Goal: Task Accomplishment & Management: Manage account settings

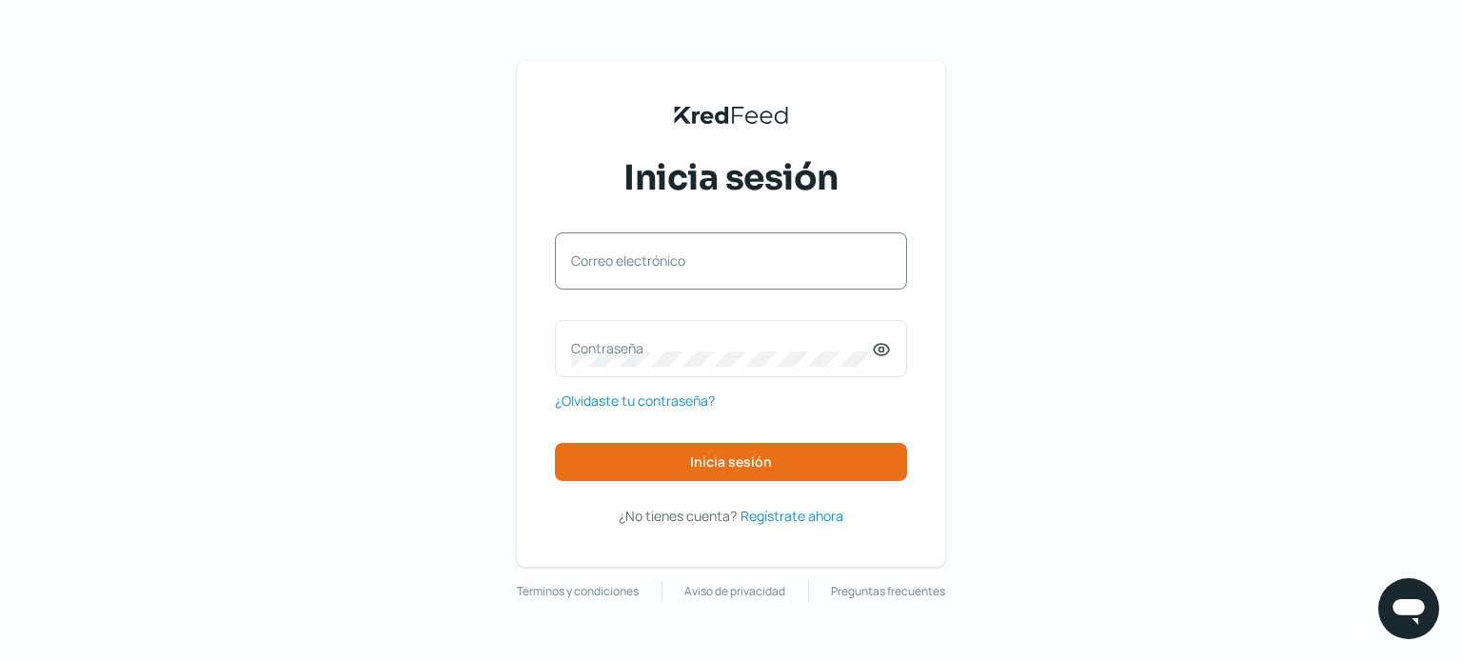
click at [603, 263] on label "Correo electrónico" at bounding box center [721, 260] width 301 height 18
click at [603, 263] on input "Correo electrónico" at bounding box center [731, 270] width 320 height 17
type input "[EMAIL_ADDRESS][DOMAIN_NAME]"
click at [610, 346] on label "Contraseña" at bounding box center [721, 348] width 301 height 18
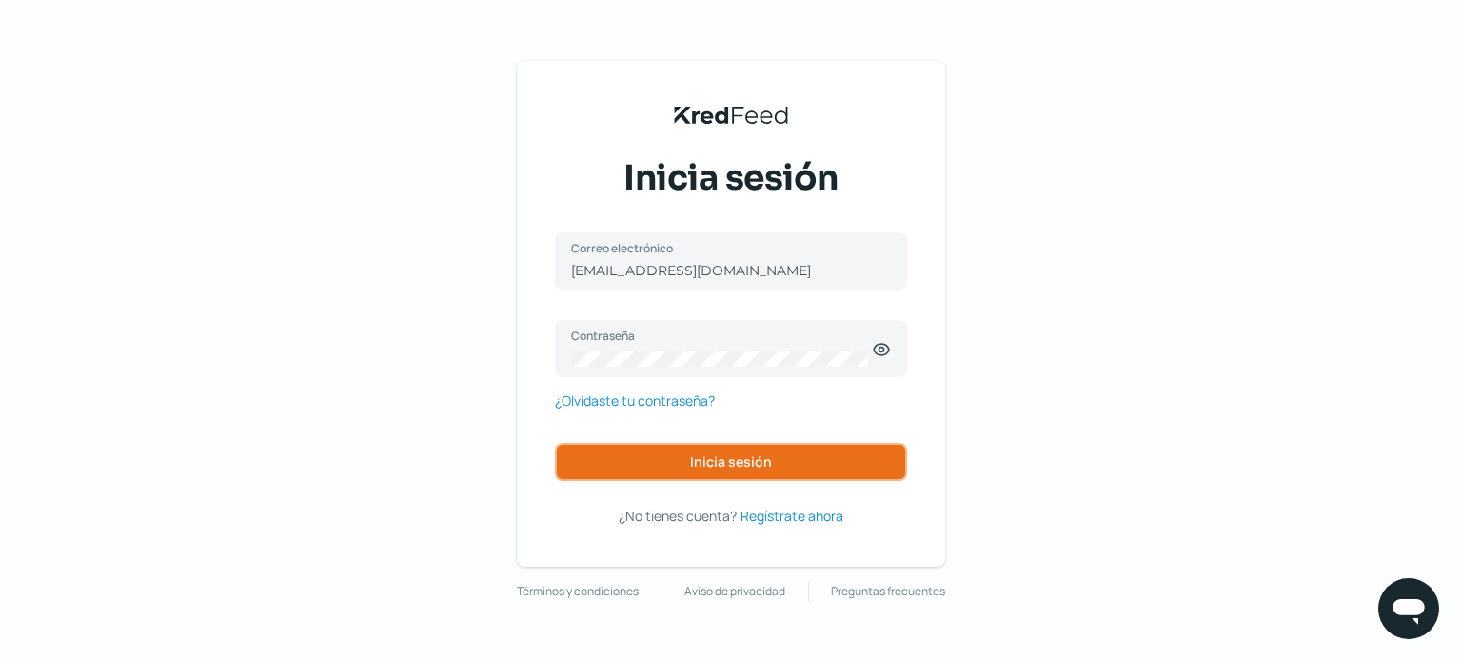
click at [697, 460] on span "Inicia sesión" at bounding box center [731, 461] width 82 height 13
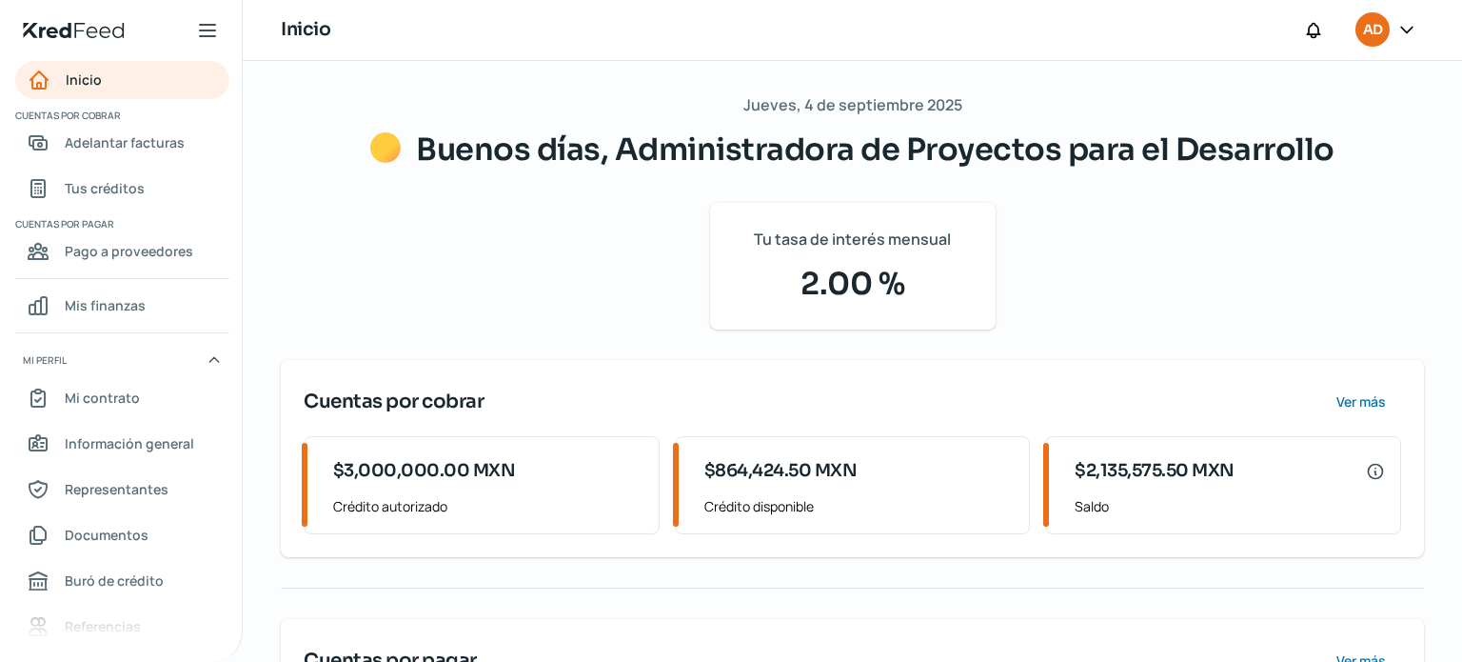
click at [1405, 30] on icon at bounding box center [1407, 29] width 19 height 19
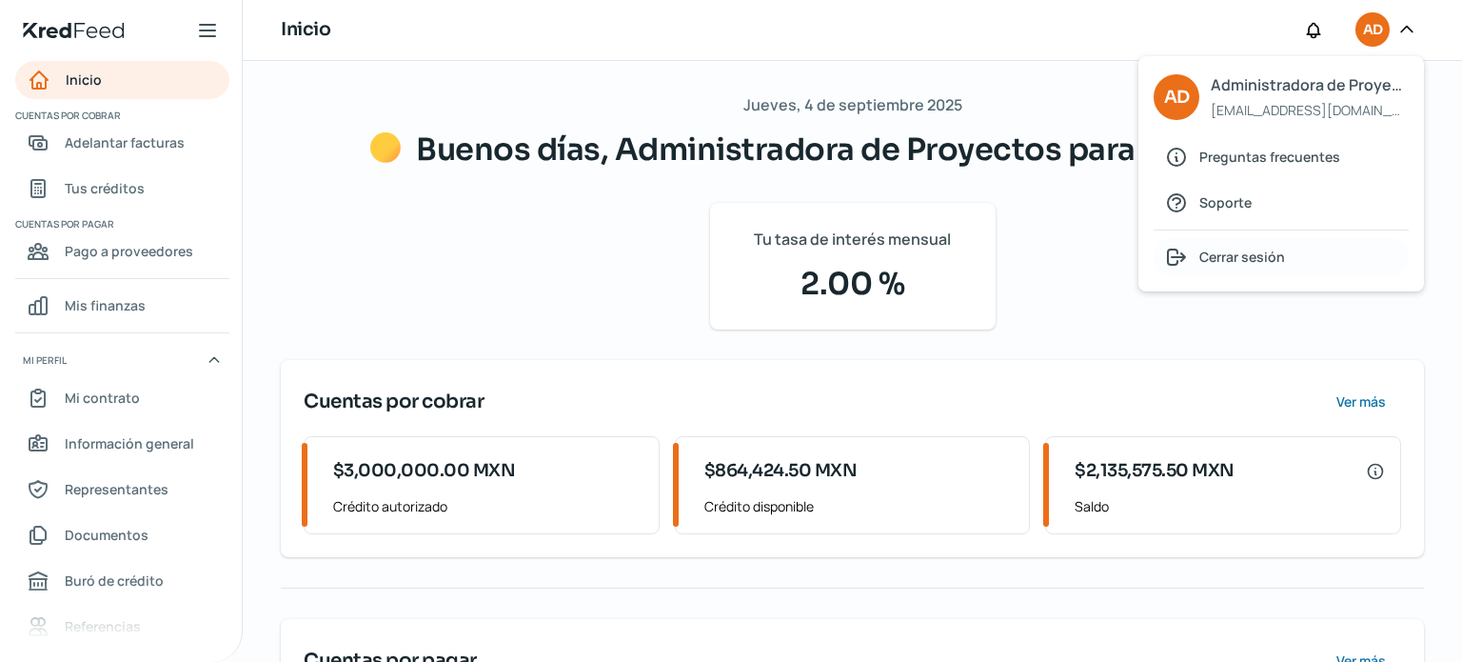
click at [1219, 258] on span "Cerrar sesión" at bounding box center [1242, 257] width 86 height 24
